Goal: Check status: Check status

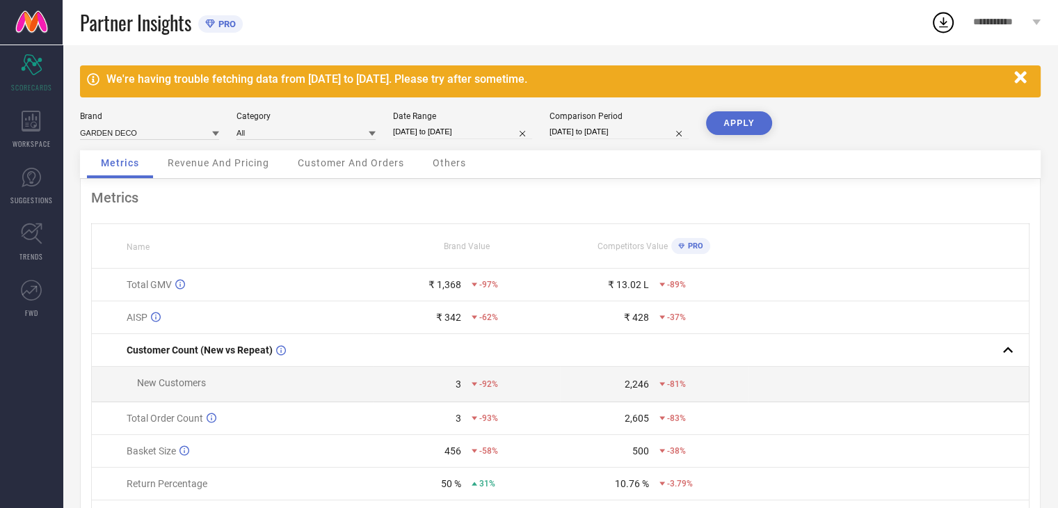
click at [415, 122] on div "Date Range [DATE] to [DATE]" at bounding box center [462, 125] width 139 height 29
select select "7"
select select "2025"
select select "8"
select select "2025"
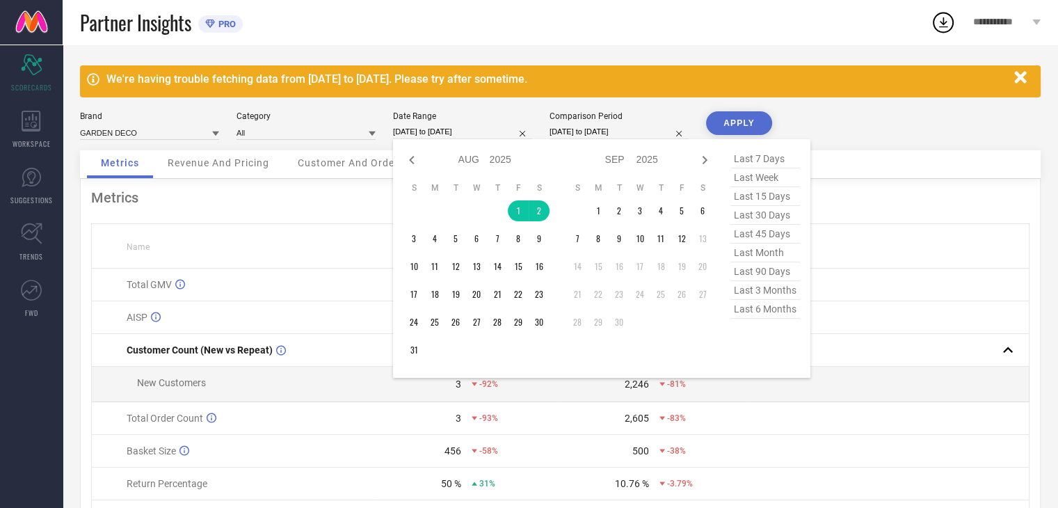
click at [422, 132] on input "[DATE] to [DATE]" at bounding box center [462, 132] width 139 height 15
click at [414, 157] on icon at bounding box center [412, 160] width 17 height 17
select select "6"
select select "2025"
select select "7"
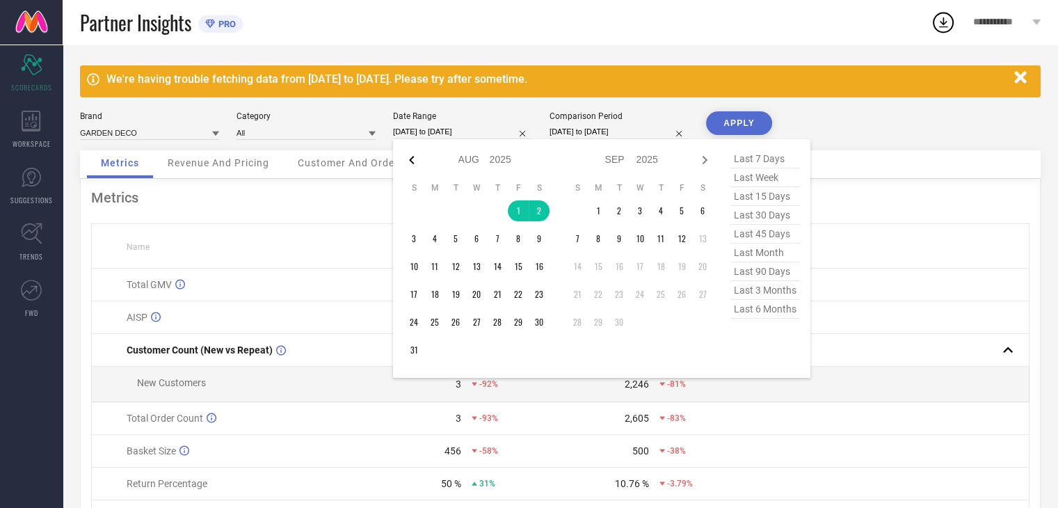
select select "2025"
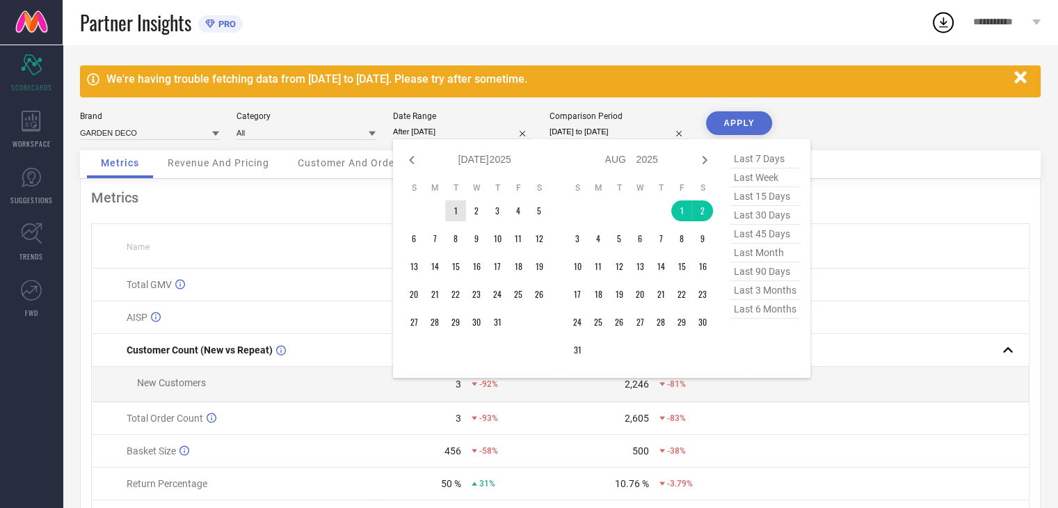
click at [458, 205] on td "1" at bounding box center [455, 210] width 21 height 21
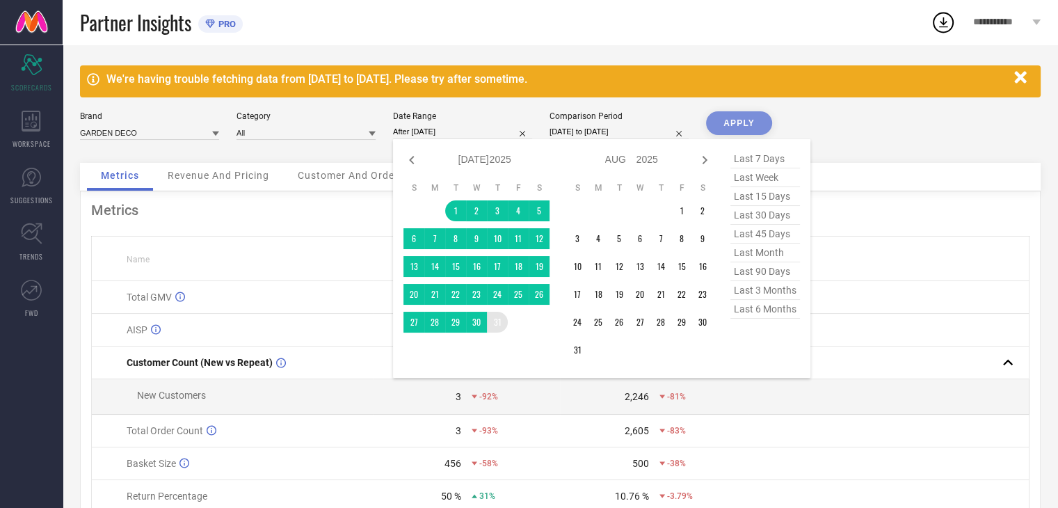
type input "[DATE] to [DATE]"
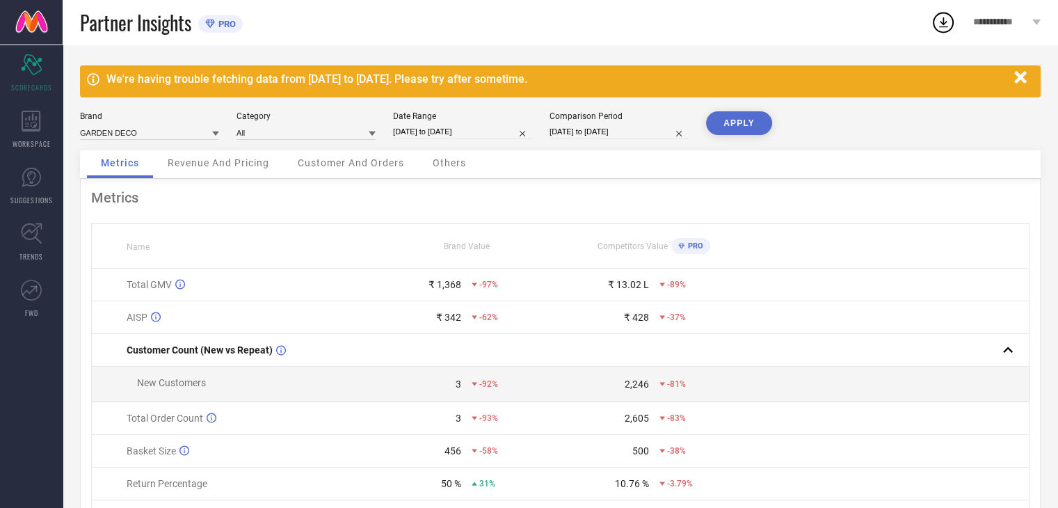
click at [766, 122] on button "APPLY" at bounding box center [739, 123] width 66 height 24
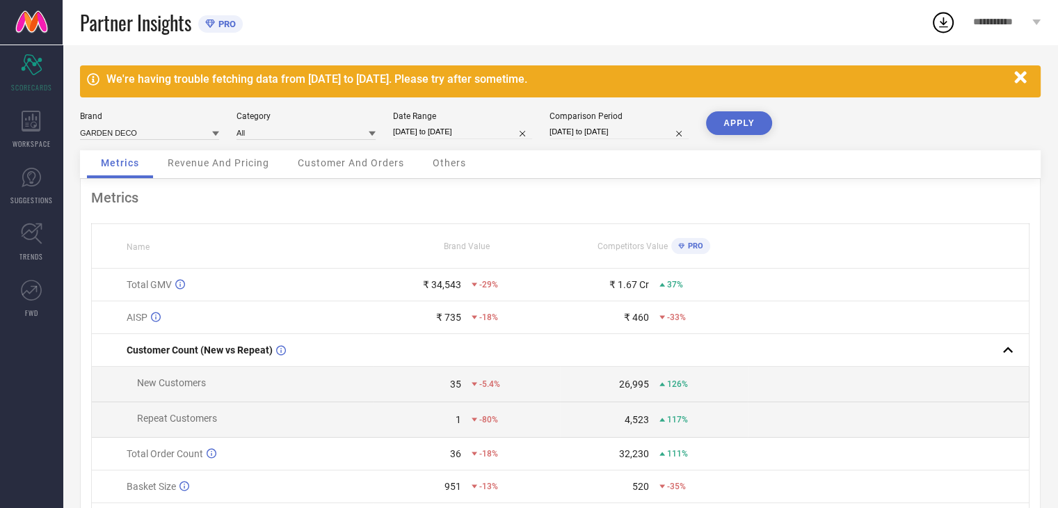
select select "6"
select select "2025"
select select "7"
select select "2025"
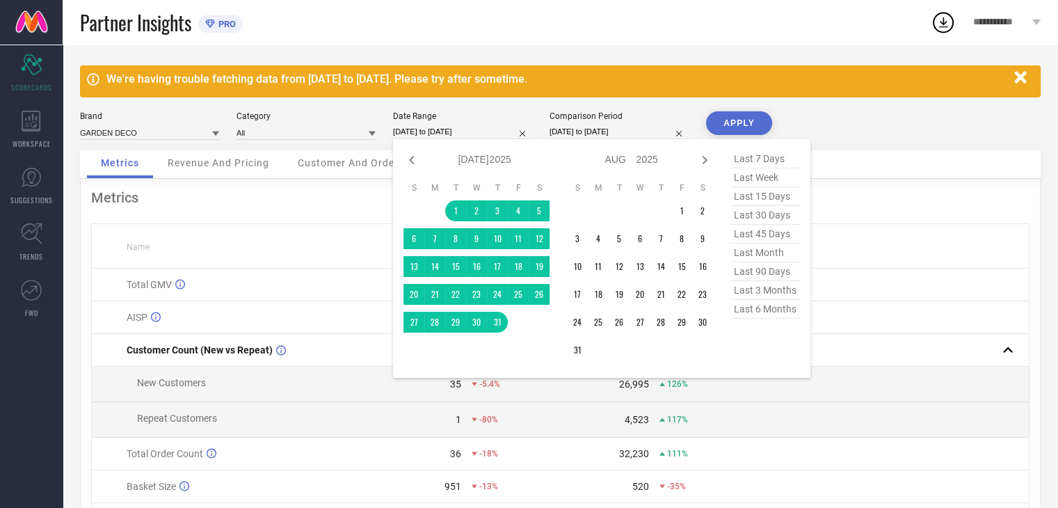
click at [471, 129] on input "[DATE] to [DATE]" at bounding box center [462, 132] width 139 height 15
click at [687, 202] on td "1" at bounding box center [681, 210] width 21 height 21
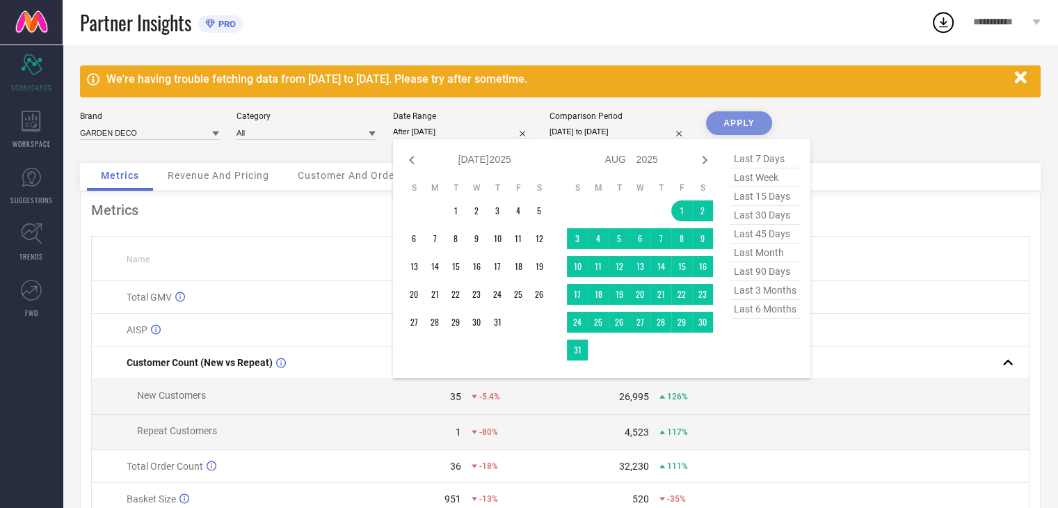
type input "[DATE] to [DATE]"
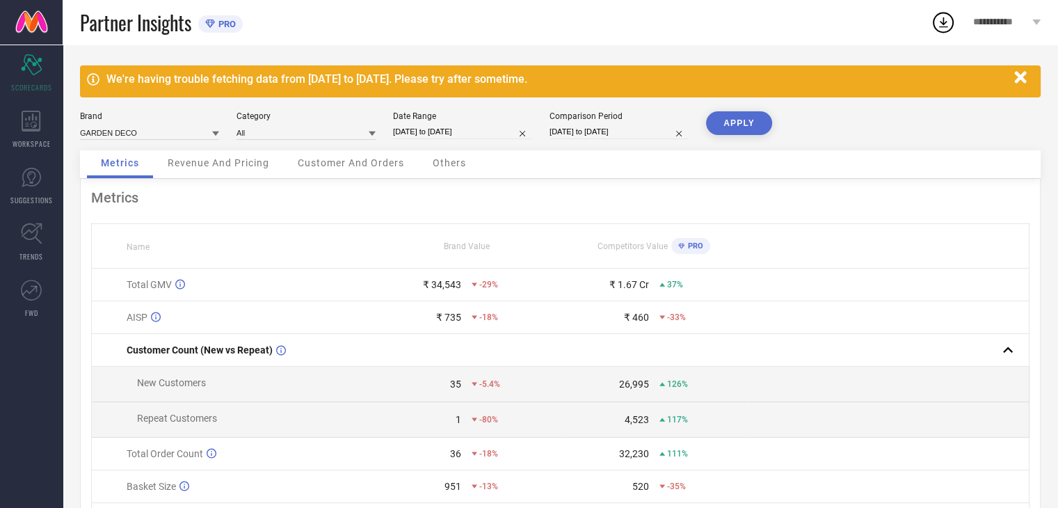
click at [749, 115] on button "APPLY" at bounding box center [739, 123] width 66 height 24
click at [438, 120] on div "Date Range" at bounding box center [462, 116] width 139 height 10
select select "7"
select select "2025"
select select "8"
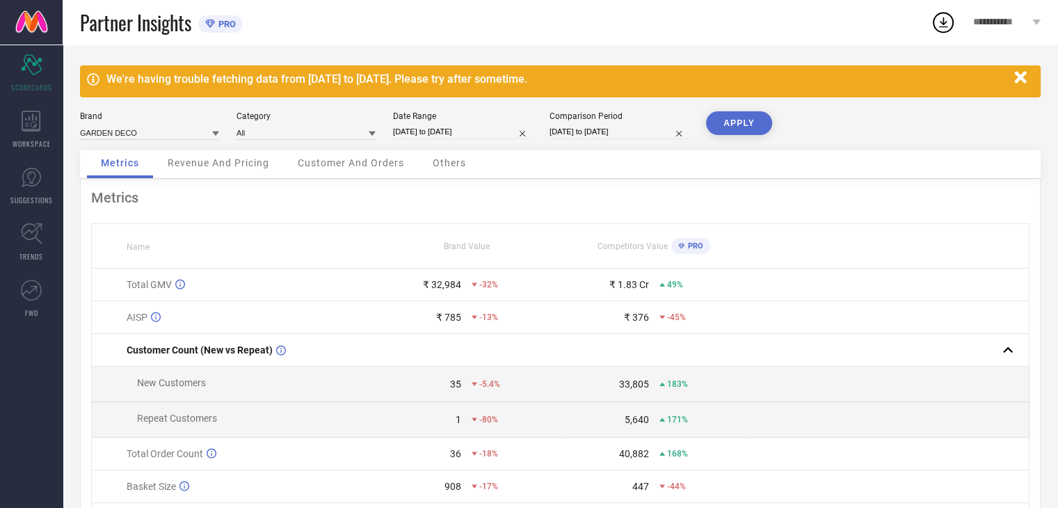
select select "2025"
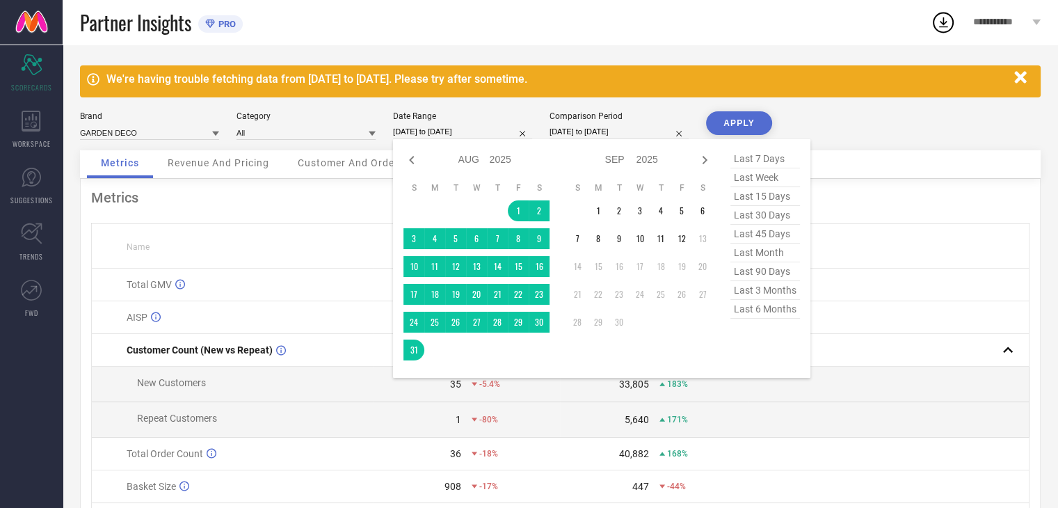
click at [449, 127] on input "[DATE] to [DATE]" at bounding box center [462, 132] width 139 height 15
click at [604, 204] on td "1" at bounding box center [598, 210] width 21 height 21
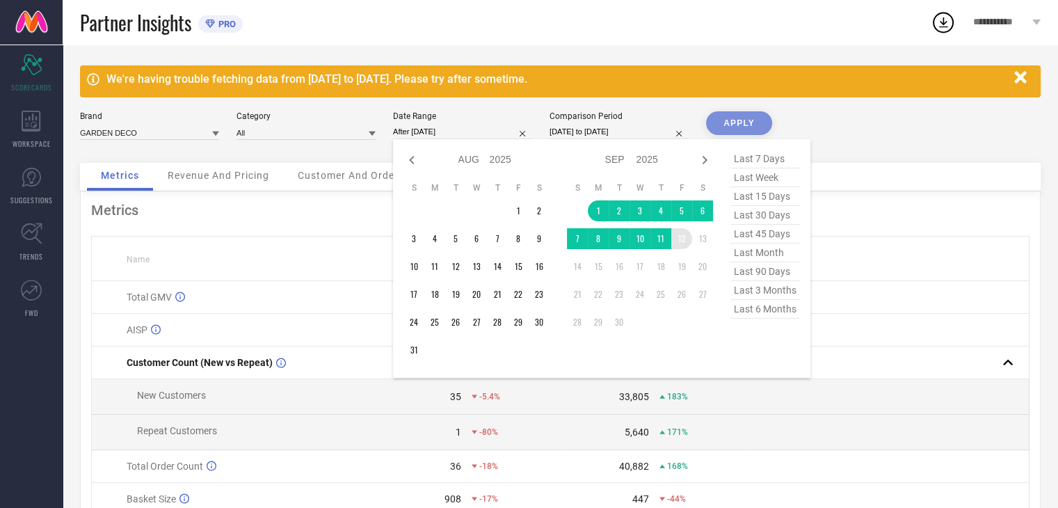
type input "[DATE] to [DATE]"
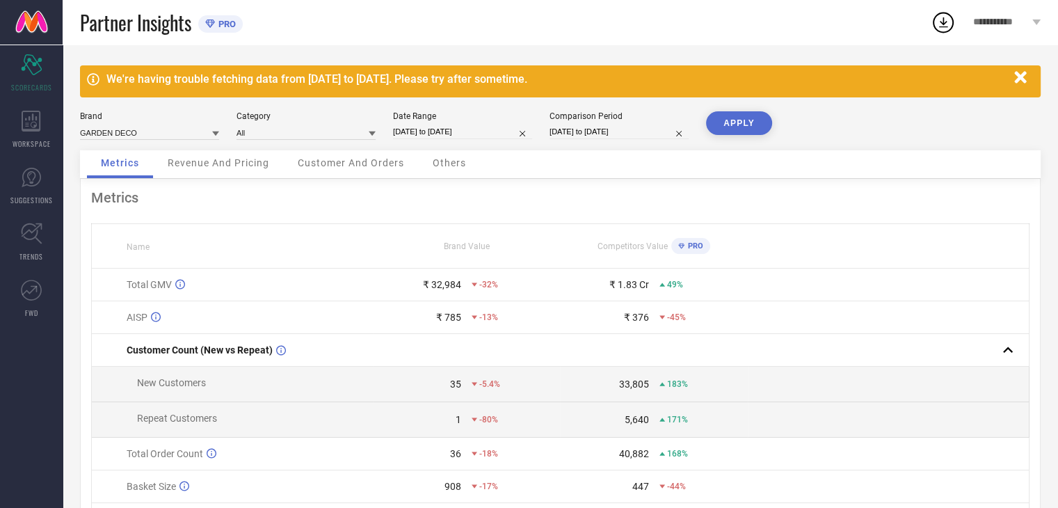
click at [721, 125] on button "APPLY" at bounding box center [739, 123] width 66 height 24
